Goal: Find specific page/section: Find specific page/section

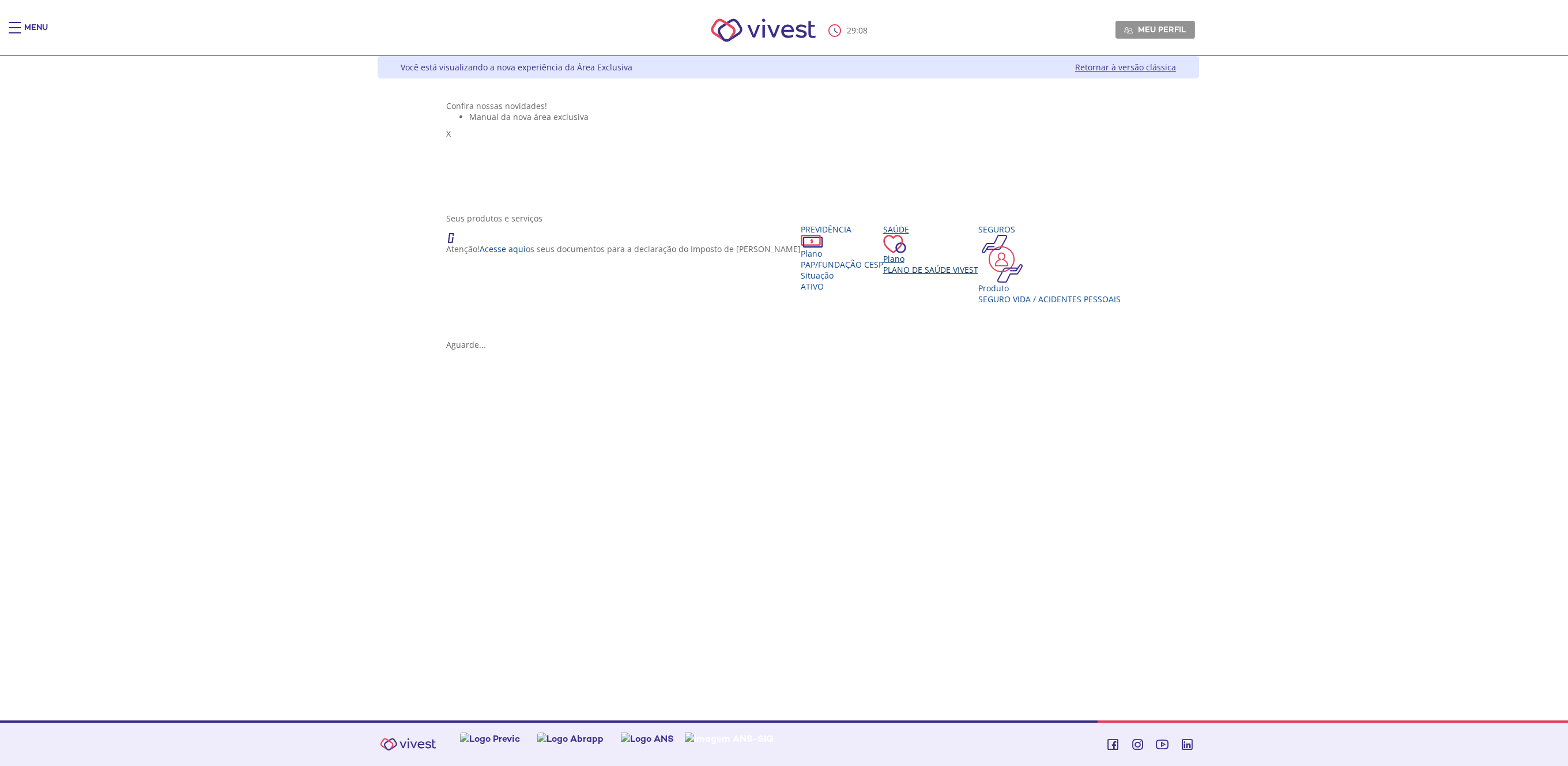
click at [883, 275] on span "Plano de Saúde VIVEST" at bounding box center [931, 270] width 95 height 11
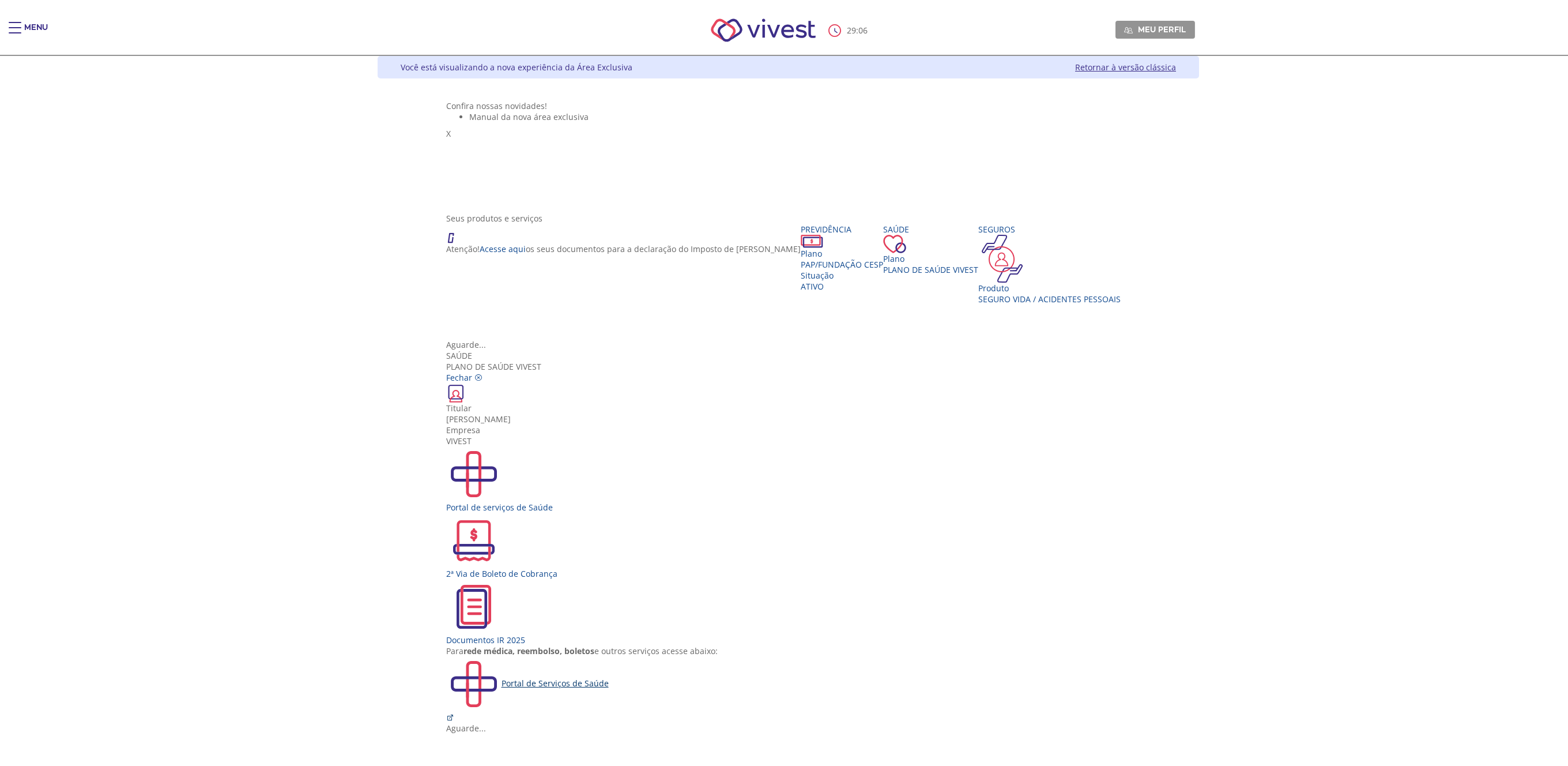
click at [711, 656] on div "Portal de Serviços de Saúde" at bounding box center [789, 684] width 685 height 55
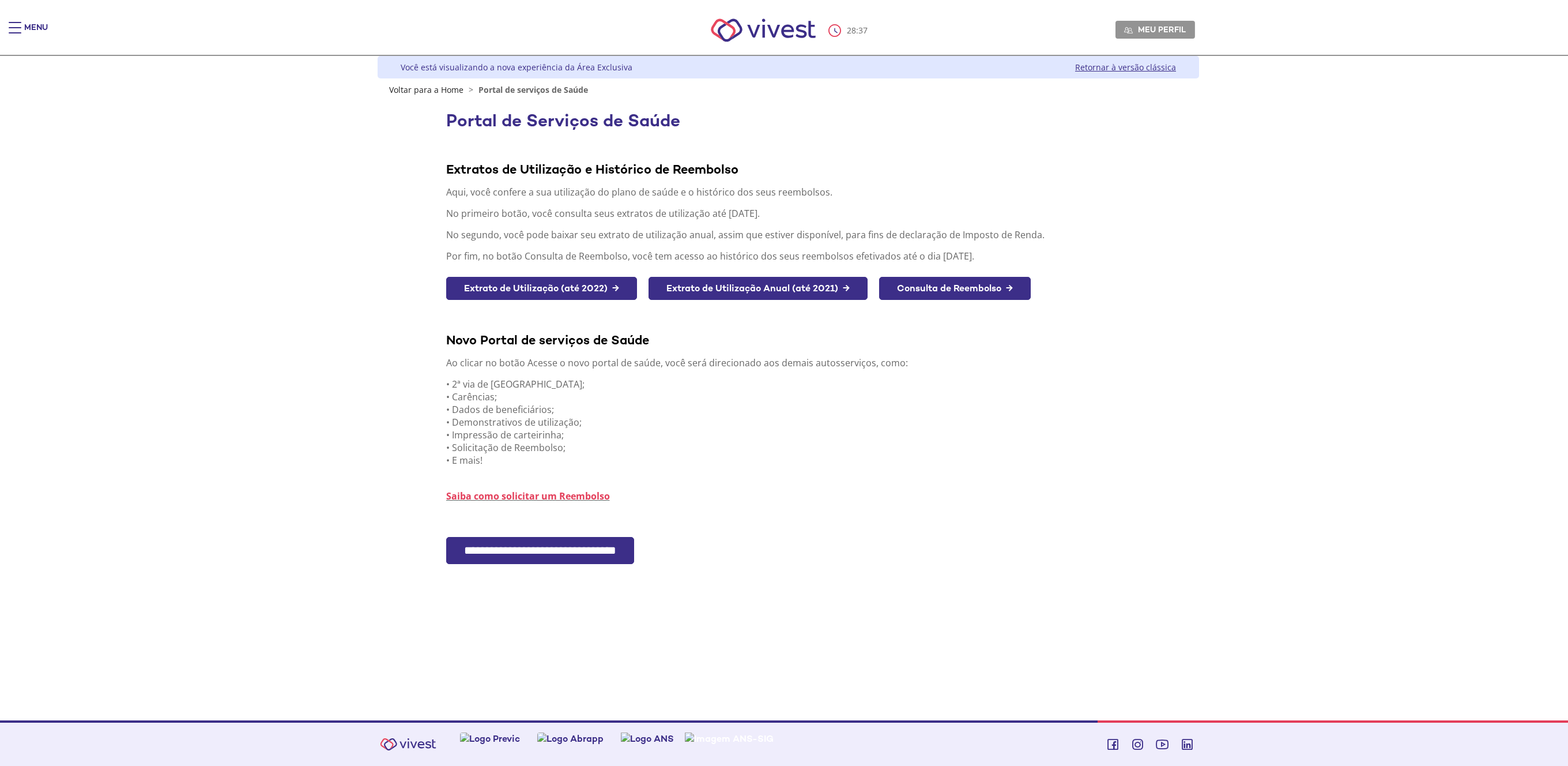
click at [560, 539] on input "**********" at bounding box center [540, 550] width 188 height 27
